Goal: Information Seeking & Learning: Learn about a topic

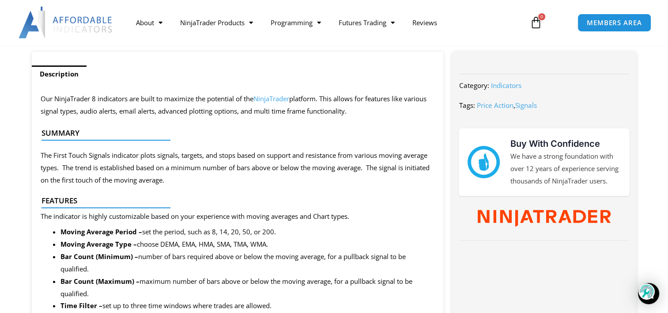
scroll to position [373, 0]
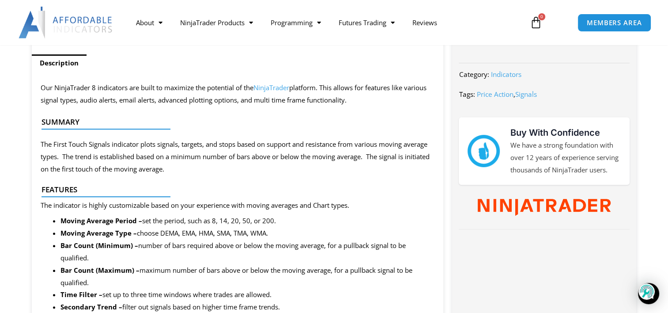
click at [61, 195] on div at bounding box center [233, 204] width 385 height 21
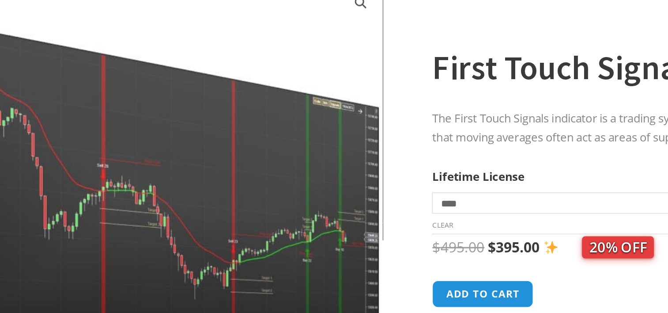
scroll to position [45, 0]
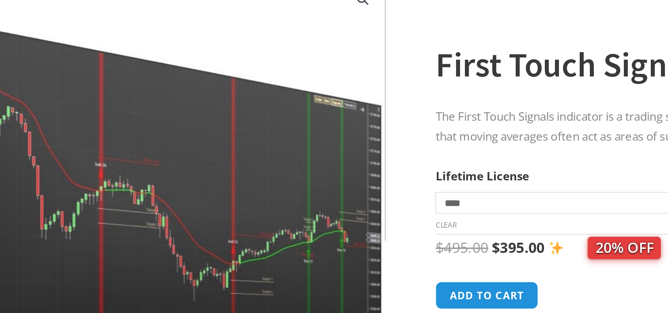
click at [316, 116] on img at bounding box center [186, 189] width 284 height 244
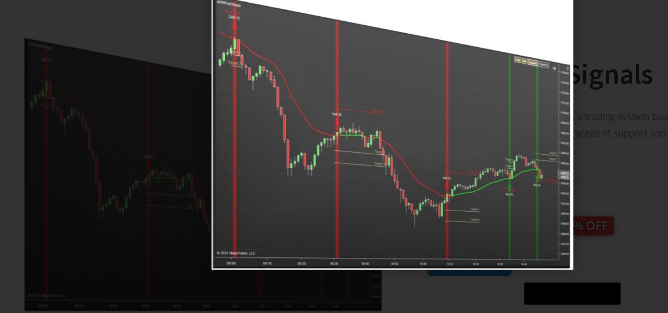
scroll to position [44, 0]
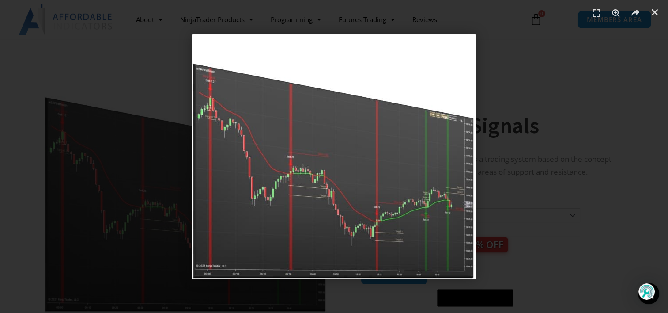
click at [514, 57] on div "1 / 1" at bounding box center [334, 156] width 606 height 251
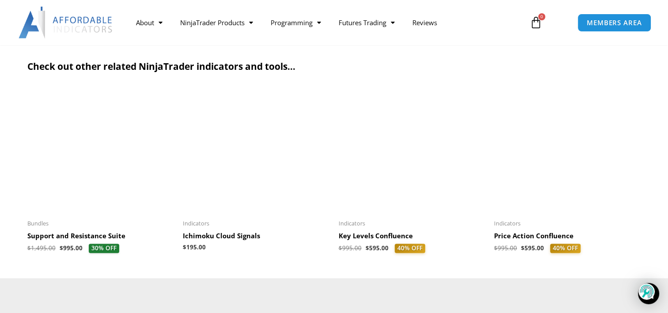
scroll to position [1219, 0]
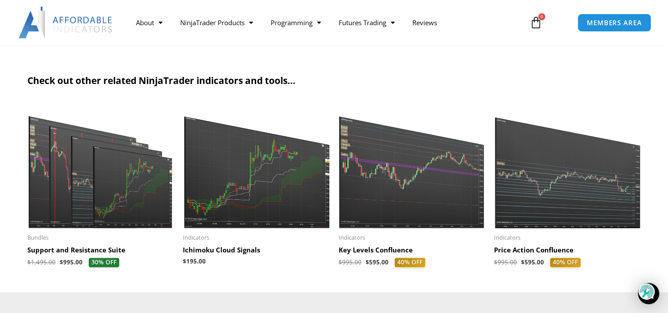
click at [63, 245] on h2 "Support and Resistance Suite" at bounding box center [100, 249] width 147 height 9
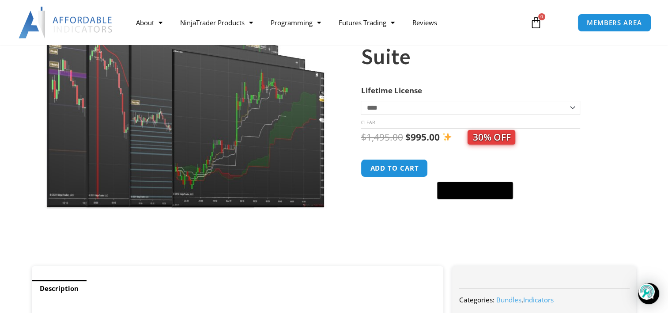
scroll to position [148, 0]
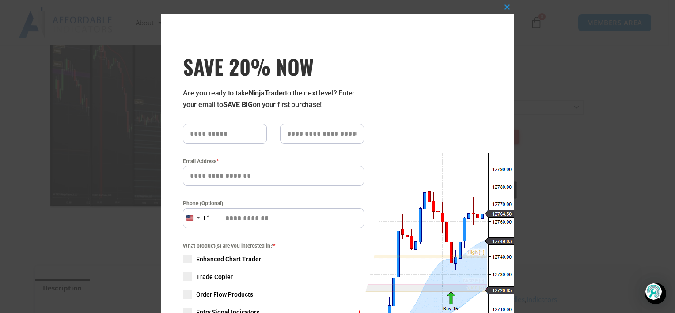
click at [25, 92] on div "Close this module SAVE 20% NOW Are you ready to take NinjaTrader to the next le…" at bounding box center [337, 156] width 675 height 313
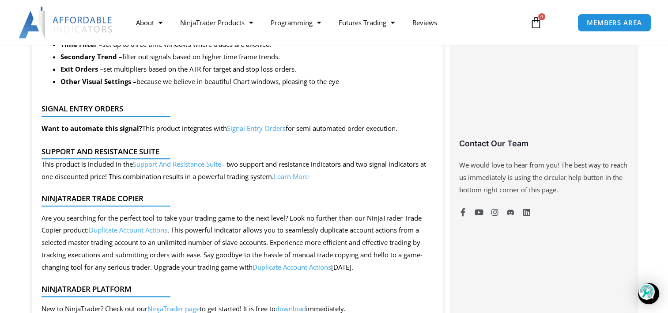
scroll to position [629, 0]
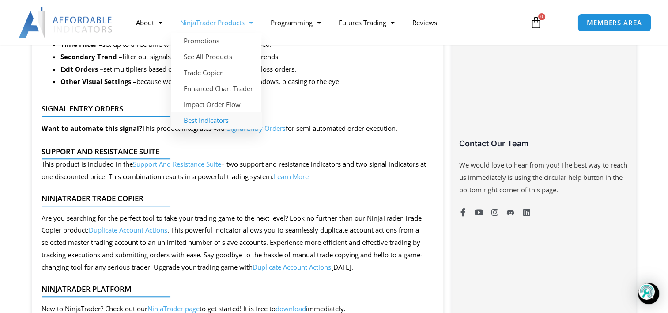
click at [207, 120] on link "Best Indicators" at bounding box center [216, 120] width 90 height 16
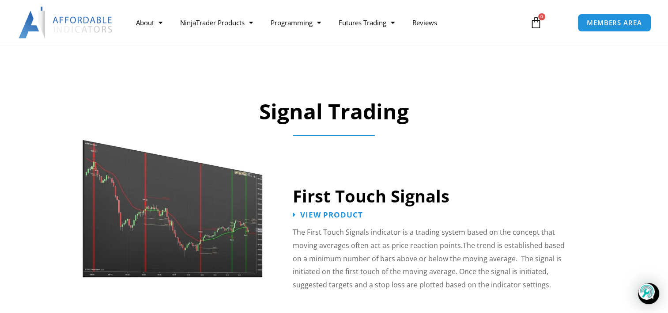
scroll to position [1314, 0]
click at [333, 210] on span "View Product" at bounding box center [332, 214] width 69 height 8
